Goal: Contribute content: Contribute content

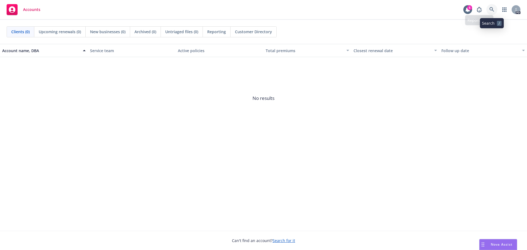
click at [492, 9] on icon at bounding box center [492, 9] width 5 height 5
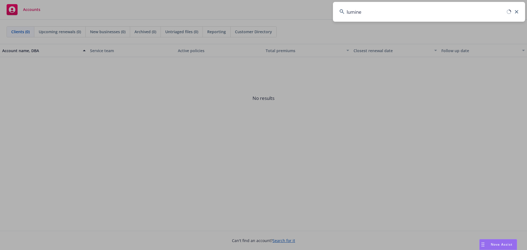
type input "luminex"
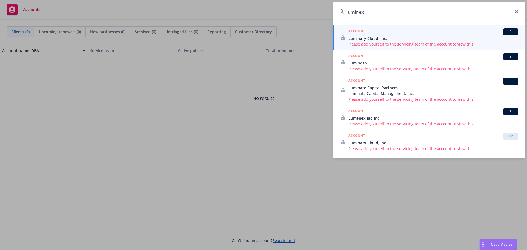
click at [372, 14] on input "luminex" at bounding box center [429, 12] width 192 height 20
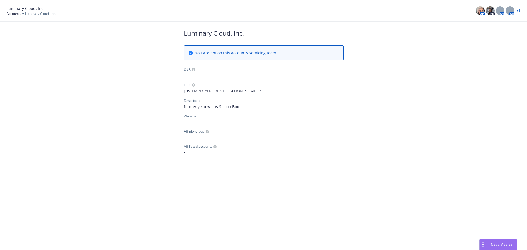
drag, startPoint x: 242, startPoint y: 191, endPoint x: 244, endPoint y: 188, distance: 3.6
click at [242, 191] on div "Luminary Cloud, Inc. You are not on this account’s servicing team. DBA - FEIN 8…" at bounding box center [263, 136] width 527 height 228
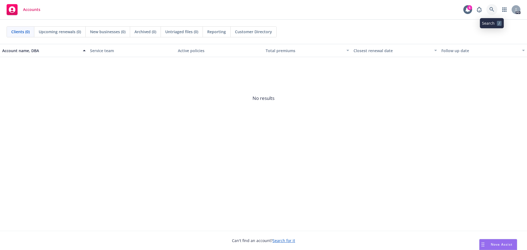
click at [492, 8] on icon at bounding box center [492, 9] width 5 height 5
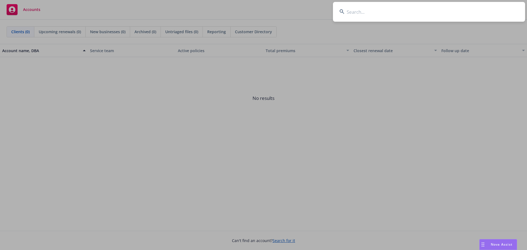
click at [360, 11] on input at bounding box center [429, 12] width 192 height 20
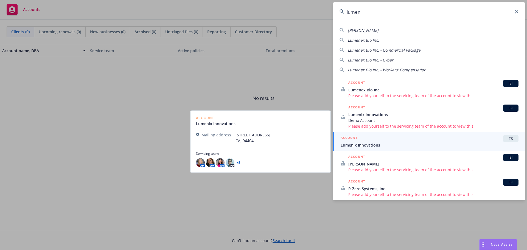
type input "lumen"
click at [366, 143] on span "Lumenix Innovations" at bounding box center [430, 145] width 178 height 6
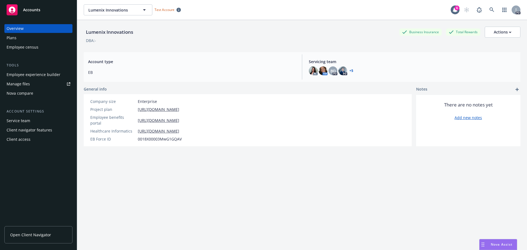
click at [20, 37] on div "Plans" at bounding box center [39, 38] width 64 height 9
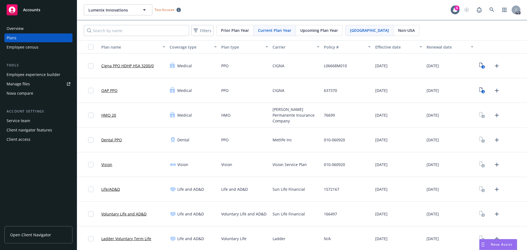
click at [398, 30] on span "Non-USA" at bounding box center [406, 30] width 17 height 6
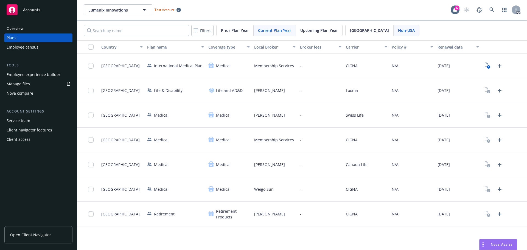
click at [66, 85] on link "Manage files" at bounding box center [38, 84] width 68 height 9
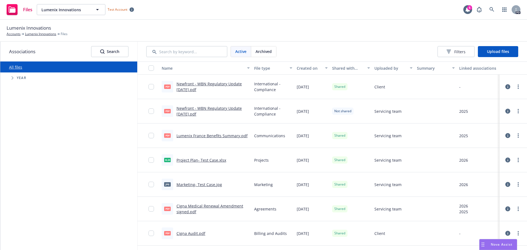
click at [11, 77] on span "Tree Example" at bounding box center [12, 78] width 9 height 9
click at [19, 153] on icon "Tree Example" at bounding box center [19, 153] width 2 height 3
click at [37, 152] on span "2025" at bounding box center [35, 151] width 9 height 6
checkbox input "true"
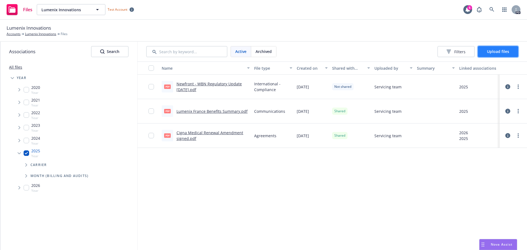
click at [490, 49] on span "Upload files" at bounding box center [498, 51] width 22 height 5
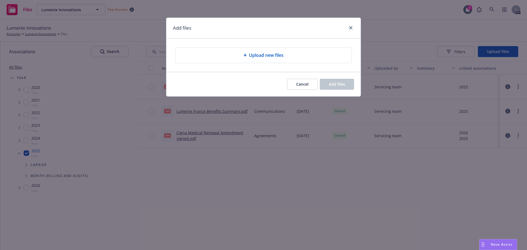
click at [279, 55] on span "Upload new files" at bounding box center [266, 55] width 35 height 7
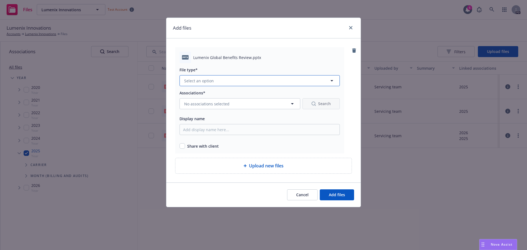
click at [232, 85] on button "Select an option" at bounding box center [260, 80] width 160 height 11
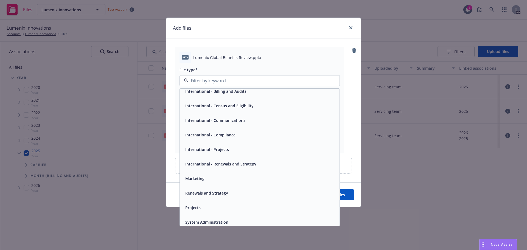
scroll to position [96, 0]
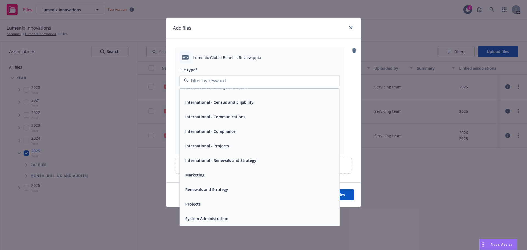
click at [219, 161] on span "International - Renewals and Strategy" at bounding box center [220, 161] width 71 height 6
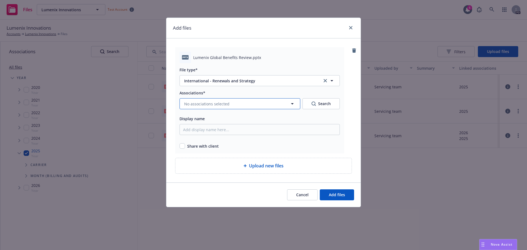
click at [291, 104] on icon "button" at bounding box center [292, 104] width 7 height 7
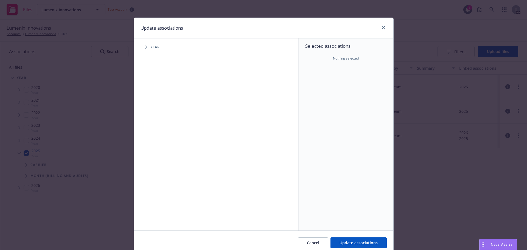
click at [151, 46] on span "Year" at bounding box center [156, 47] width 10 height 3
click at [145, 48] on icon "Tree Example" at bounding box center [146, 47] width 2 height 3
click at [168, 122] on span "2025" at bounding box center [169, 120] width 9 height 6
checkbox input "true"
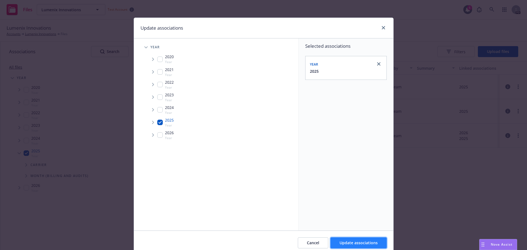
click at [375, 242] on span "Update associations" at bounding box center [359, 242] width 38 height 5
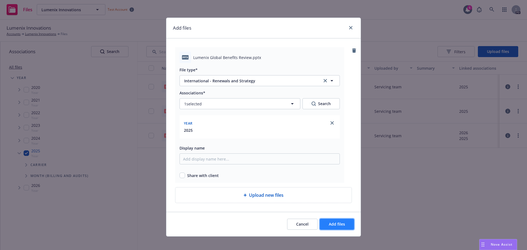
click at [339, 224] on span "Add files" at bounding box center [337, 224] width 16 height 5
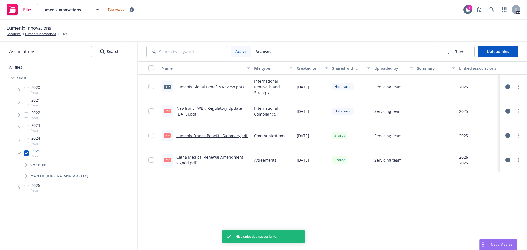
click at [415, 213] on div "Name File type Created on Shared with client Uploaded by Summary Linked associa…" at bounding box center [333, 156] width 390 height 189
click at [19, 154] on icon "Tree Example" at bounding box center [19, 153] width 3 height 2
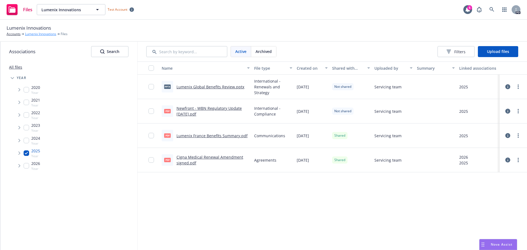
click at [41, 34] on link "Lumenix Innovations" at bounding box center [40, 34] width 31 height 5
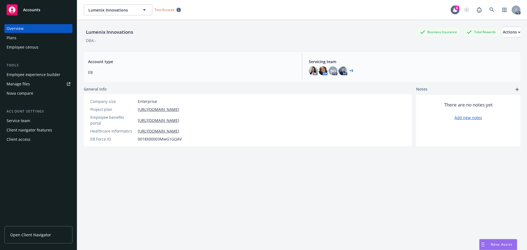
click at [44, 237] on span "Open Client Navigator" at bounding box center [30, 235] width 41 height 6
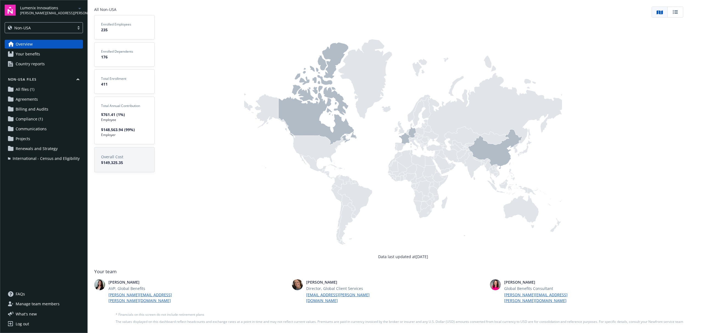
click at [32, 89] on span "All files (1)" at bounding box center [25, 89] width 19 height 9
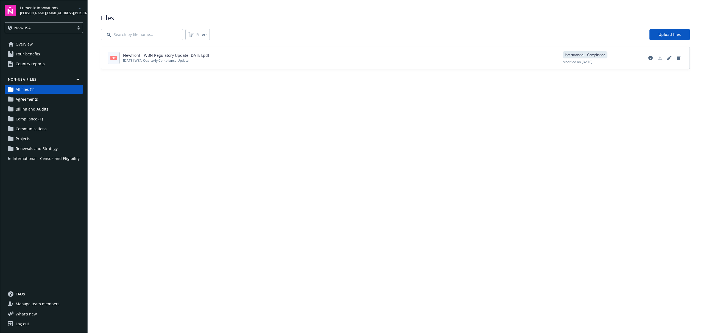
click at [40, 150] on span "Renewals and Strategy" at bounding box center [37, 148] width 42 height 9
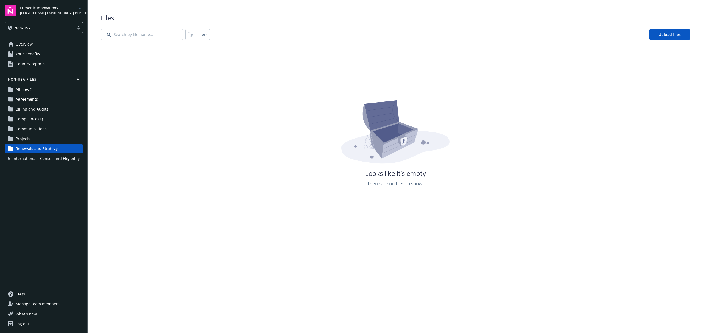
click at [29, 42] on span "Overview" at bounding box center [24, 44] width 17 height 9
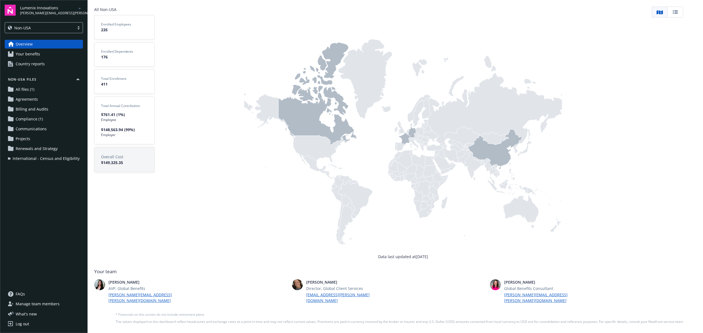
click at [56, 237] on div "Overview Your benefits Country reports Non-USA Files All files (1) Agreements B…" at bounding box center [44, 162] width 78 height 244
